Goal: Find specific page/section: Find specific page/section

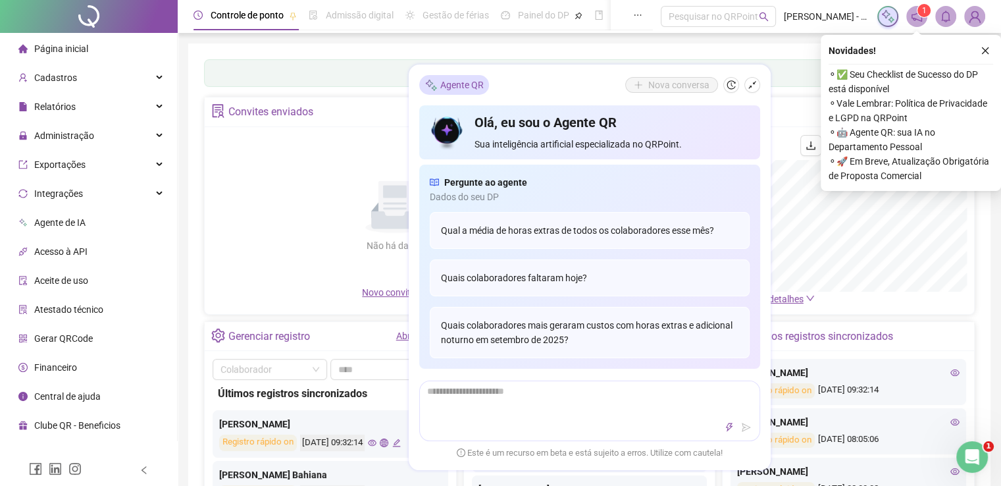
click at [342, 150] on div "Não há dados Não há dados" at bounding box center [395, 210] width 365 height 150
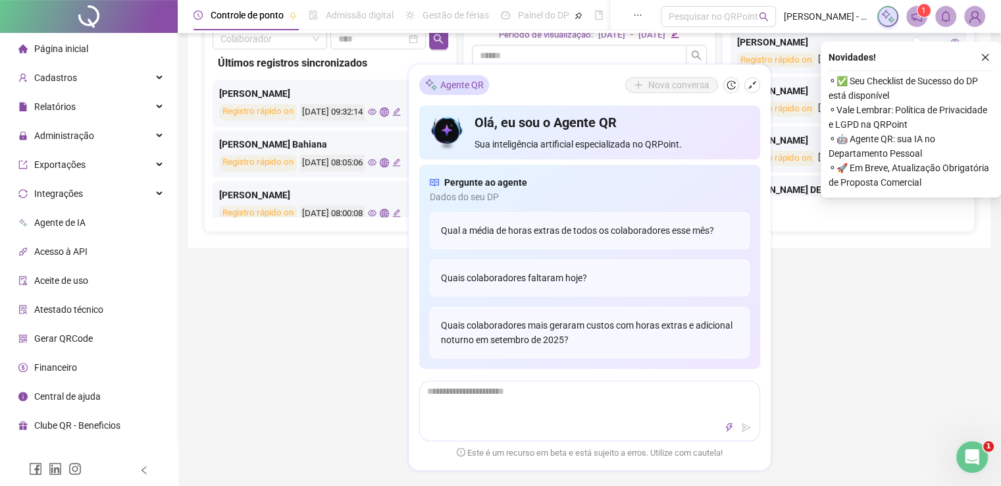
scroll to position [579, 0]
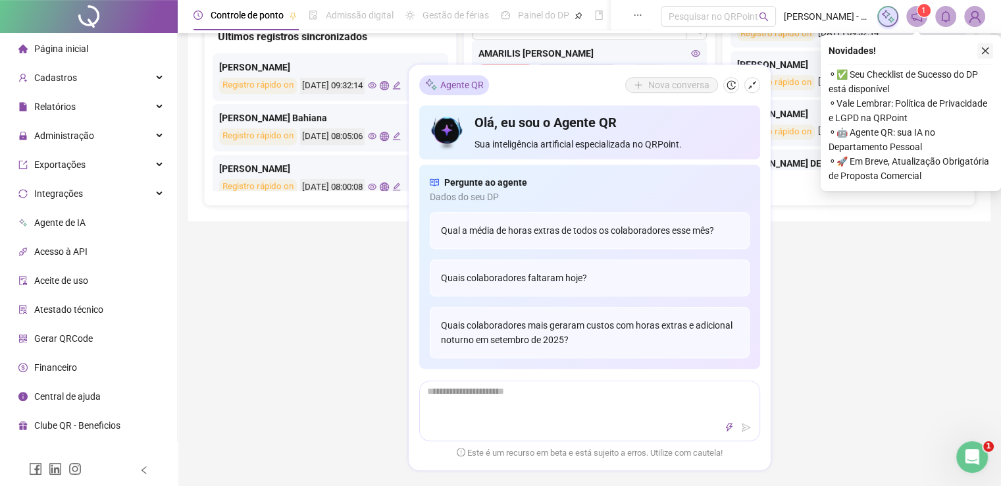
click at [987, 51] on icon "close" at bounding box center [984, 50] width 9 height 9
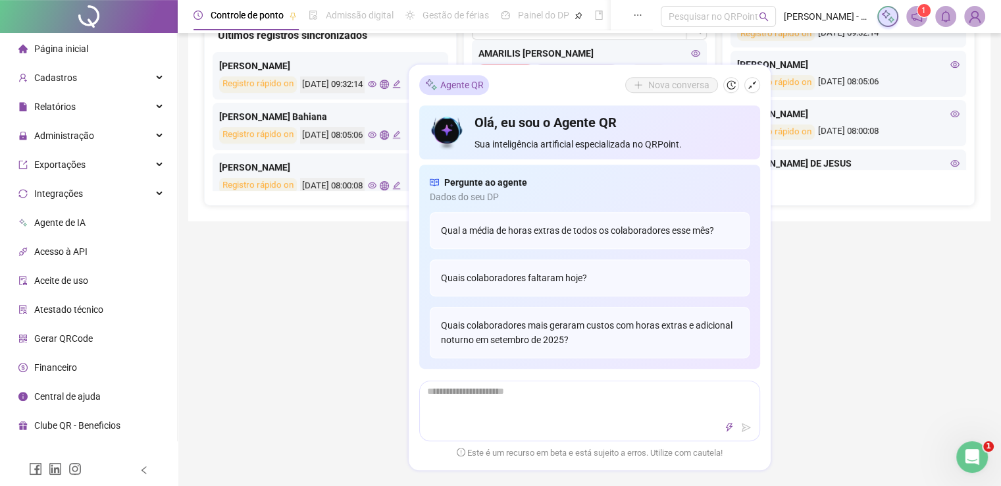
scroll to position [0, 0]
